Goal: Navigation & Orientation: Find specific page/section

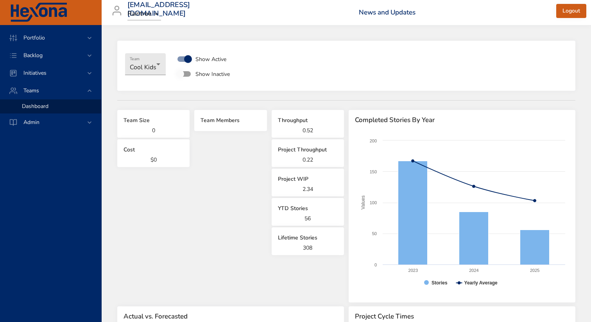
select select "***"
click at [39, 35] on span "Portfolio" at bounding box center [34, 37] width 34 height 7
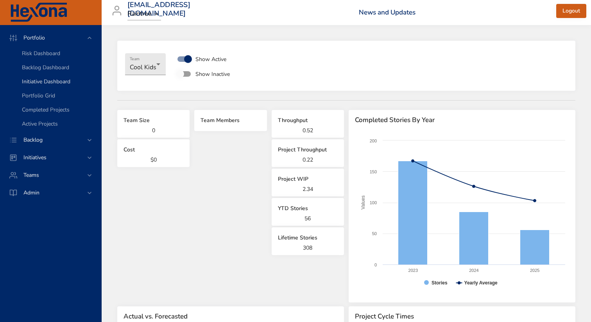
click at [47, 83] on span "Initiative Dashboard" at bounding box center [46, 81] width 48 height 7
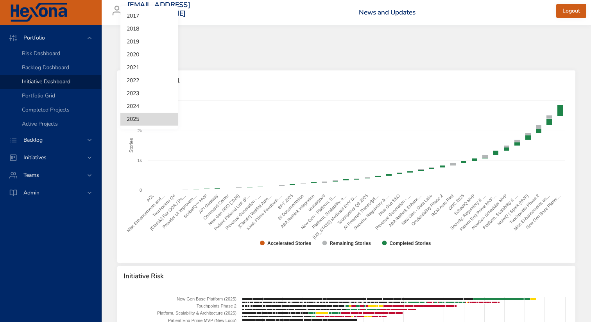
click at [138, 56] on body "Portfolio Risk Dashboard Backlog Dashboard Initiative Dashboard Portfolio Grid …" at bounding box center [295, 161] width 591 height 322
click at [133, 107] on li "2024" at bounding box center [149, 106] width 58 height 13
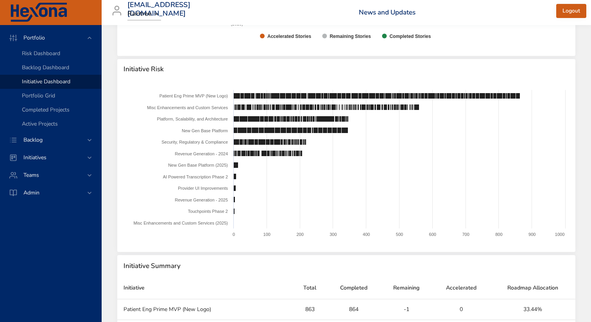
scroll to position [209, 0]
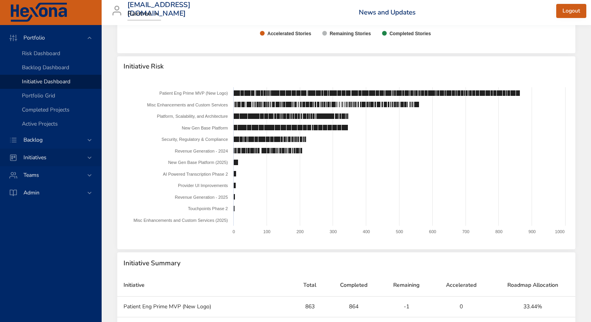
click at [59, 161] on div "Initiatives" at bounding box center [51, 157] width 68 height 8
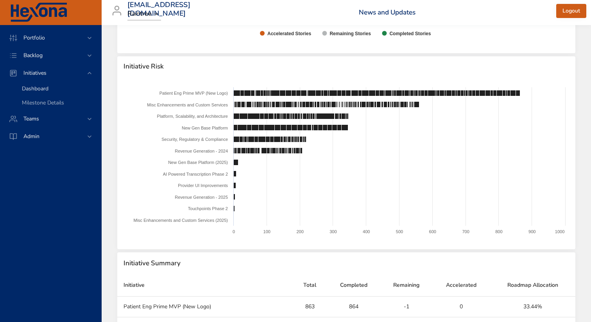
click at [48, 89] on span "Dashboard" at bounding box center [35, 88] width 27 height 7
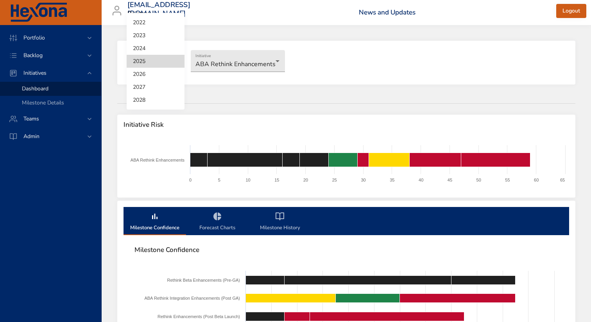
click at [162, 54] on body "Portfolio Backlog Initiatives Dashboard Milestone Details Teams Admin [EMAIL_AD…" at bounding box center [295, 161] width 591 height 322
click at [147, 49] on li "2024" at bounding box center [156, 48] width 58 height 13
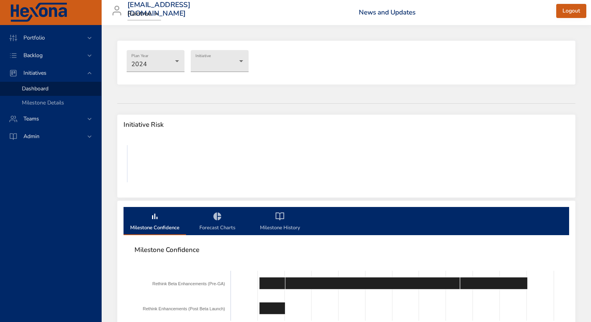
click at [147, 50] on li "2024" at bounding box center [148, 53] width 43 height 7
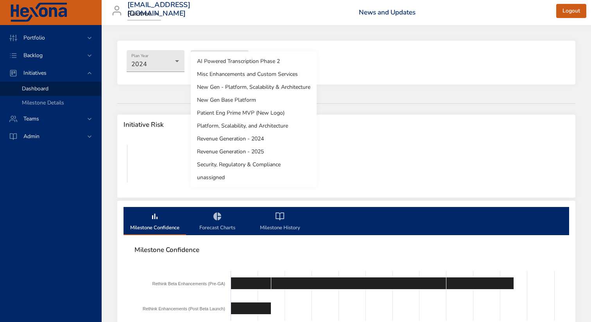
click at [219, 68] on body "Portfolio Backlog Initiatives Dashboard Milestone Details Teams Admin [EMAIL_AD…" at bounding box center [295, 161] width 591 height 322
click at [211, 141] on li "Revenue Generation - 2024" at bounding box center [254, 138] width 126 height 13
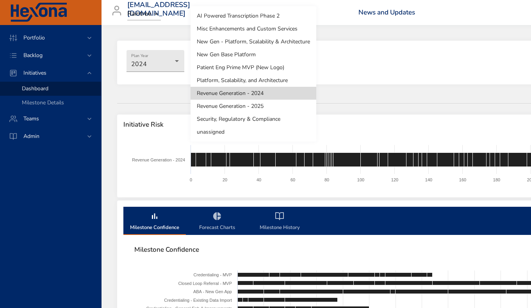
click at [222, 62] on body "Portfolio Backlog Initiatives Dashboard Milestone Details Teams Admin [EMAIL_AD…" at bounding box center [265, 154] width 531 height 308
click at [219, 104] on li "Revenue Generation - 2025" at bounding box center [254, 106] width 126 height 13
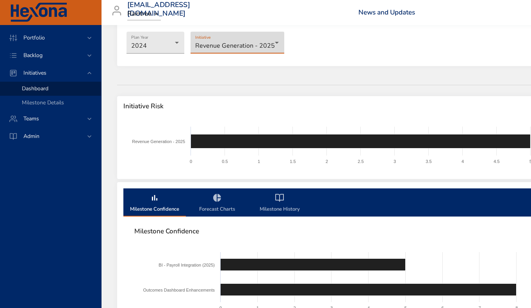
scroll to position [5, 0]
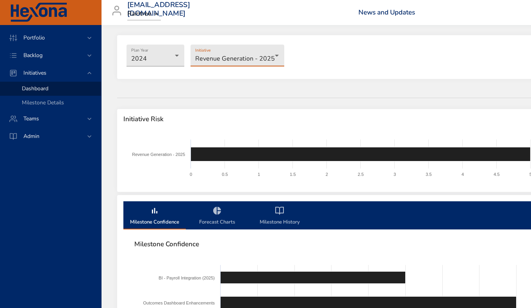
click at [236, 59] on body "Portfolio Backlog Initiatives Dashboard Milestone Details Teams Admin [EMAIL_AD…" at bounding box center [265, 149] width 531 height 308
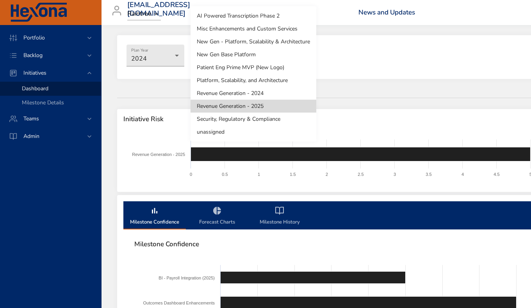
click at [134, 73] on div at bounding box center [265, 154] width 531 height 308
click at [223, 56] on body "Portfolio Backlog Initiatives Dashboard Milestone Details Teams Admin [EMAIL_AD…" at bounding box center [265, 149] width 531 height 308
click at [229, 20] on li "AI Powered Transcription Phase 2" at bounding box center [254, 15] width 126 height 13
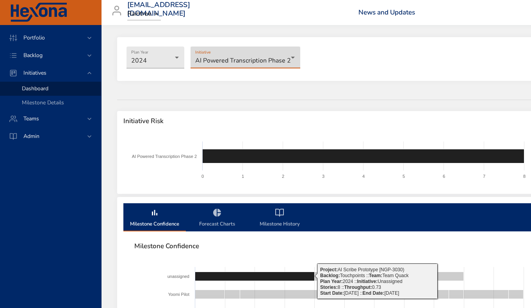
scroll to position [0, 0]
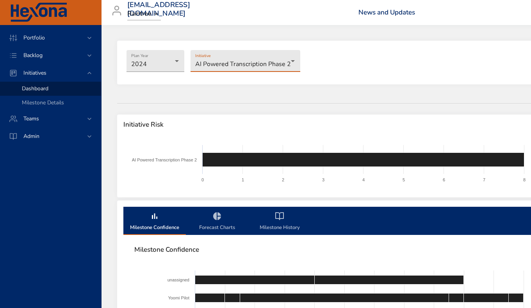
click at [256, 65] on body "Portfolio Backlog Initiatives Dashboard Milestone Details Teams Admin [EMAIL_AD…" at bounding box center [265, 154] width 531 height 308
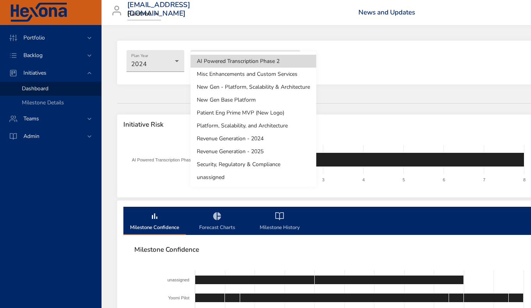
click at [254, 75] on li "Misc Enhancements and Custom Services" at bounding box center [254, 74] width 126 height 13
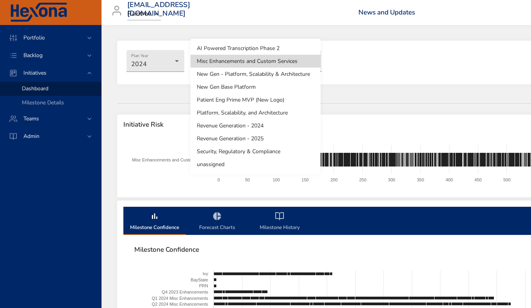
click at [265, 62] on body "Portfolio Backlog Initiatives Dashboard Milestone Details Teams Admin [EMAIL_AD…" at bounding box center [265, 154] width 531 height 308
click at [263, 73] on li "New Gen - Platform, Scalability & Architecture" at bounding box center [256, 74] width 130 height 13
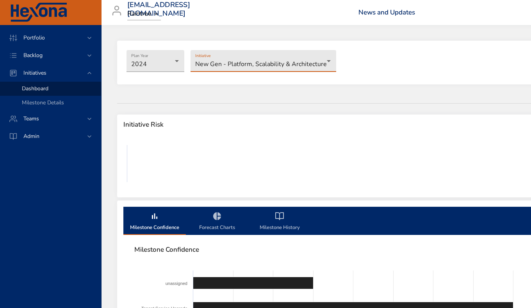
click at [249, 68] on body "Portfolio Backlog Initiatives Dashboard Milestone Details Teams Admin [EMAIL_AD…" at bounding box center [265, 154] width 531 height 308
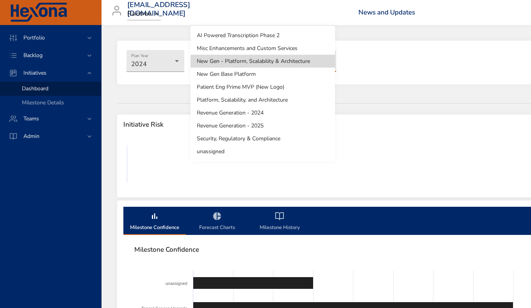
click at [247, 88] on li "Patient Eng Prime MVP (New Logo)" at bounding box center [263, 86] width 145 height 13
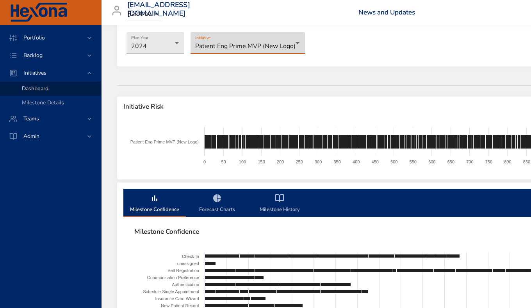
scroll to position [18, 0]
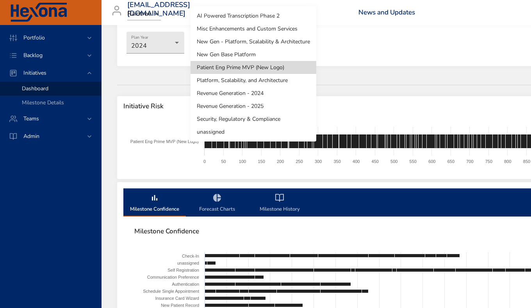
click at [232, 41] on body "Portfolio Backlog Initiatives Dashboard Milestone Details Teams Admin [EMAIL_AD…" at bounding box center [265, 136] width 531 height 308
click at [225, 82] on li "Platform, Scalability, and Architecture" at bounding box center [254, 80] width 126 height 13
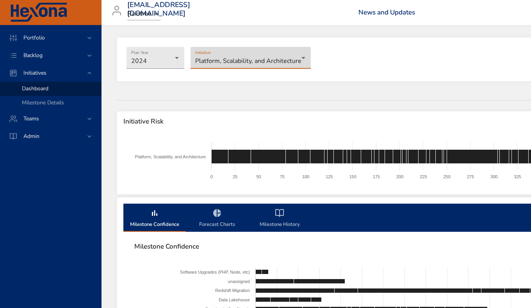
scroll to position [0, 0]
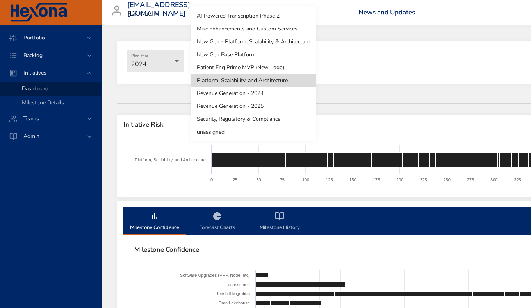
click at [234, 63] on body "Portfolio Backlog Initiatives Dashboard Milestone Details Teams Admin [EMAIL_AD…" at bounding box center [265, 154] width 531 height 308
click at [230, 91] on li "Revenue Generation - 2024" at bounding box center [254, 93] width 126 height 13
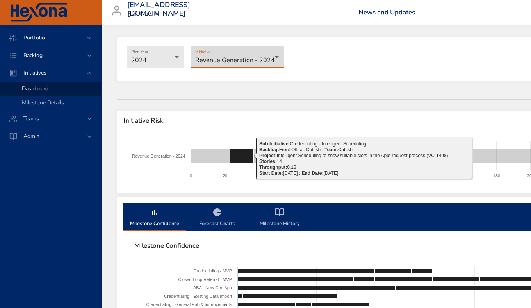
scroll to position [0, 0]
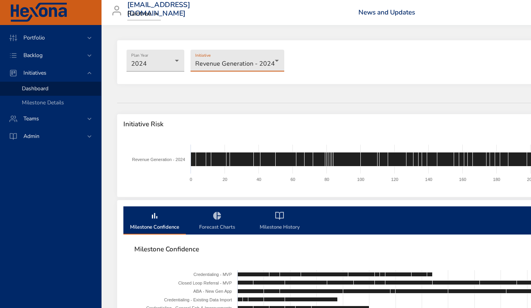
click at [239, 58] on body "Portfolio Backlog Initiatives Dashboard Milestone Details Teams Admin [EMAIL_AD…" at bounding box center [265, 154] width 531 height 308
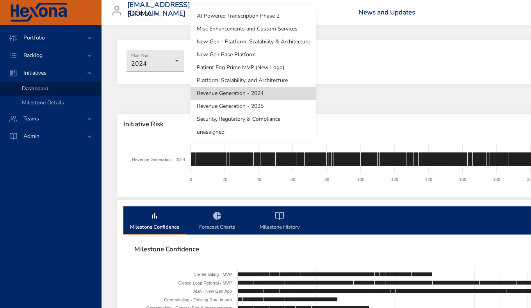
click at [227, 131] on li "unassigned" at bounding box center [254, 131] width 126 height 13
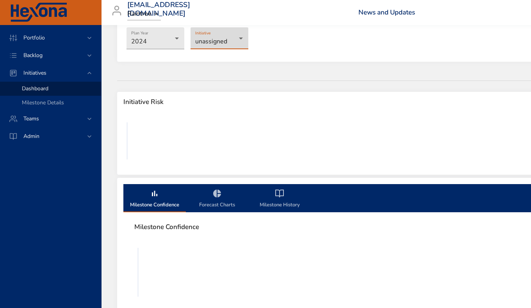
scroll to position [0, 0]
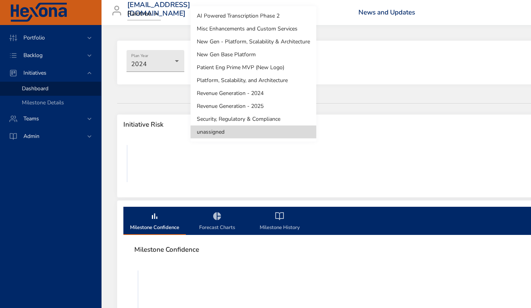
click at [234, 56] on body "Portfolio Backlog Initiatives Dashboard Milestone Details Teams Admin [EMAIL_AD…" at bounding box center [265, 154] width 531 height 308
click at [236, 14] on li "AI Powered Transcription Phase 2" at bounding box center [254, 15] width 126 height 13
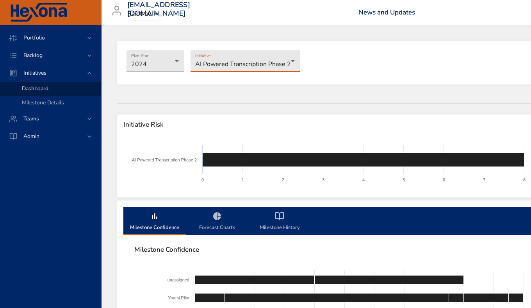
click at [219, 64] on body "Portfolio Backlog Initiatives Dashboard Milestone Details Teams Admin [EMAIL_AD…" at bounding box center [265, 154] width 531 height 308
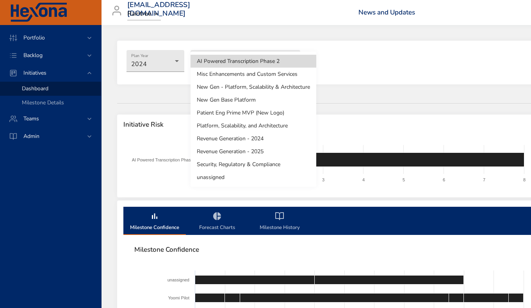
click at [222, 95] on li "New Gen Base Platform" at bounding box center [254, 99] width 126 height 13
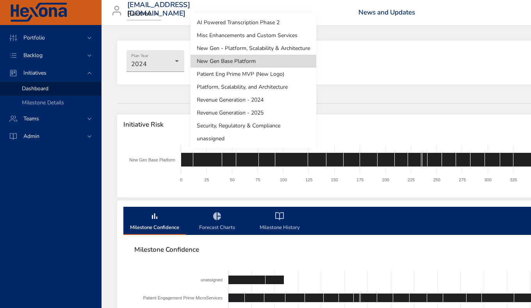
click at [218, 59] on body "Portfolio Backlog Initiatives Dashboard Milestone Details Teams Admin [EMAIL_AD…" at bounding box center [265, 154] width 531 height 308
click at [219, 72] on li "Patient Eng Prime MVP (New Logo)" at bounding box center [254, 74] width 126 height 13
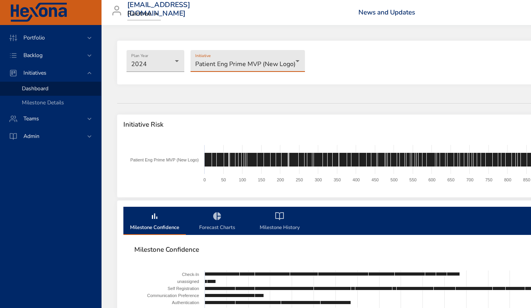
click at [261, 60] on body "Portfolio Backlog Initiatives Dashboard Milestone Details Teams Admin [EMAIL_AD…" at bounding box center [265, 154] width 531 height 308
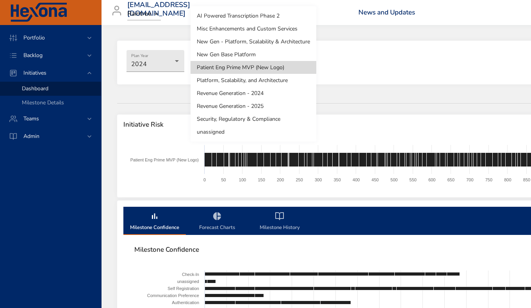
click at [254, 95] on li "Revenue Generation - 2024" at bounding box center [254, 93] width 126 height 13
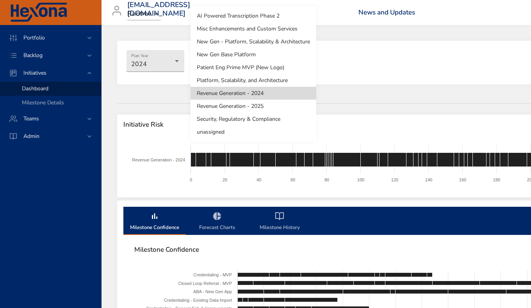
click at [261, 57] on body "Portfolio Backlog Initiatives Dashboard Milestone Details Teams Admin [EMAIL_AD…" at bounding box center [265, 154] width 531 height 308
click at [257, 105] on li "Revenue Generation - 2025" at bounding box center [254, 106] width 126 height 13
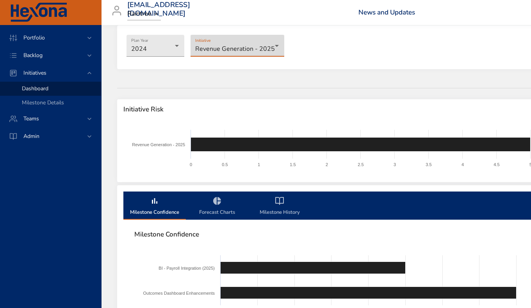
scroll to position [9, 0]
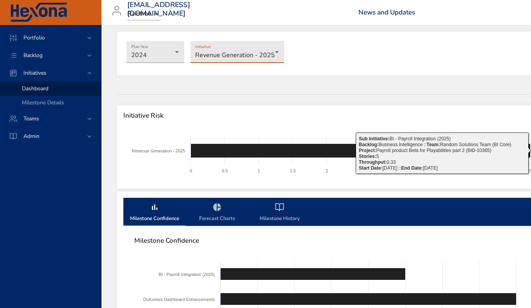
click at [245, 57] on body "Portfolio Backlog Initiatives Dashboard Milestone Details Teams Admin [EMAIL_AD…" at bounding box center [265, 145] width 531 height 308
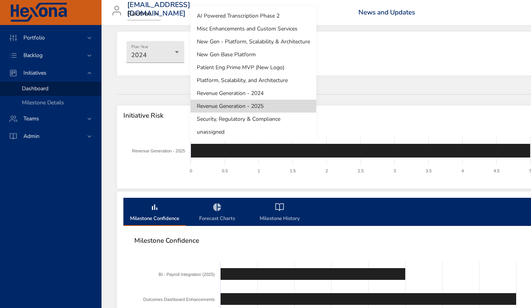
click at [246, 25] on li "Misc Enhancements and Custom Services" at bounding box center [254, 28] width 126 height 13
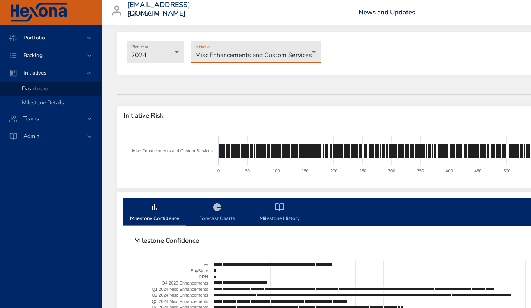
click at [268, 52] on body "Portfolio Backlog Initiatives Dashboard Milestone Details Teams Admin [EMAIL_AD…" at bounding box center [265, 145] width 531 height 308
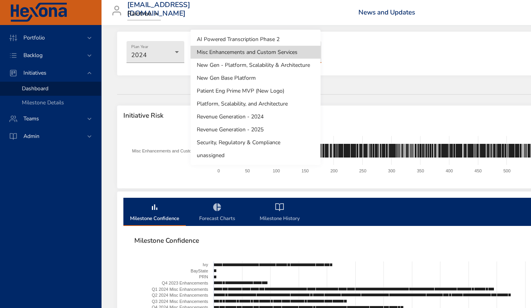
click at [259, 104] on li "Platform, Scalability, and Architecture" at bounding box center [256, 103] width 130 height 13
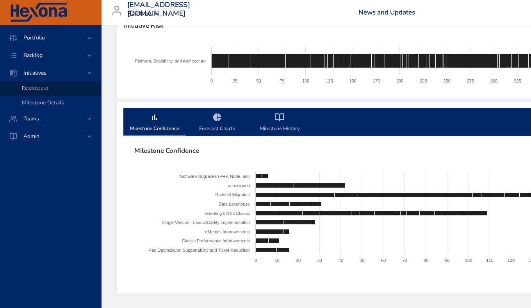
scroll to position [122, 0]
